Goal: Task Accomplishment & Management: Manage account settings

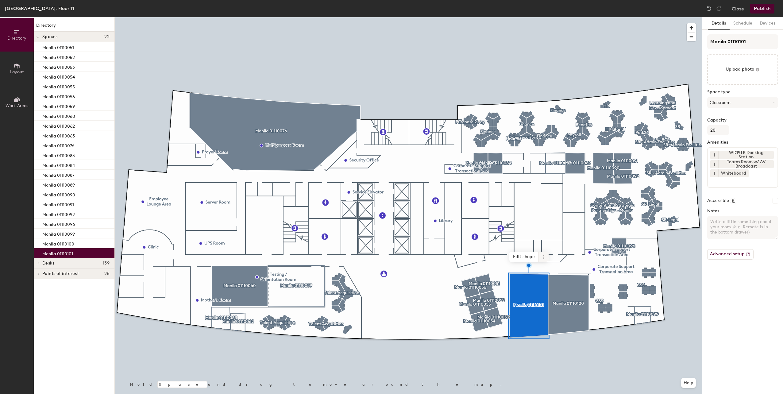
click at [542, 258] on icon at bounding box center [543, 257] width 5 height 5
click at [554, 280] on span "Archive" at bounding box center [565, 281] width 55 height 10
click at [757, 7] on button "Publish" at bounding box center [762, 9] width 24 height 10
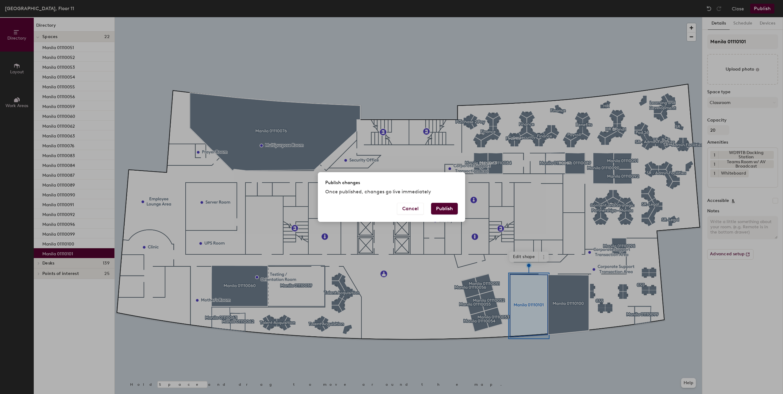
click at [448, 208] on button "Publish" at bounding box center [444, 209] width 27 height 12
